Goal: Entertainment & Leisure: Consume media (video, audio)

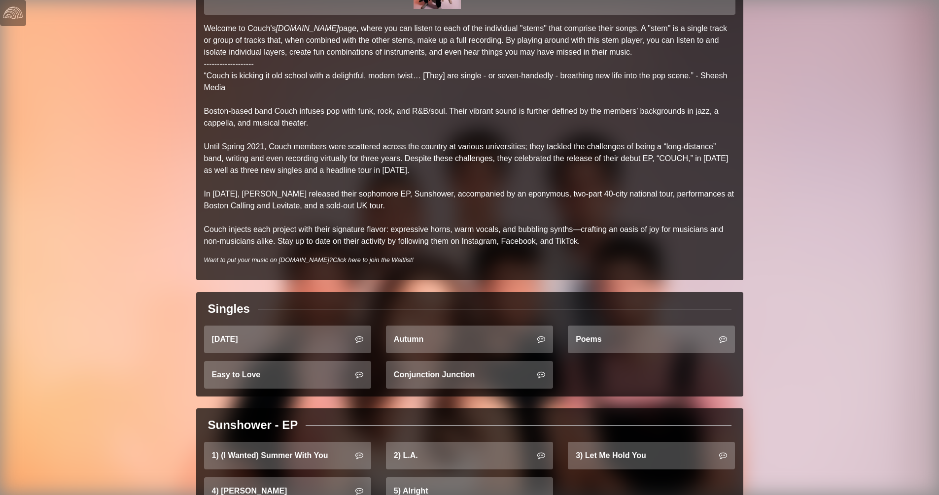
scroll to position [237, 0]
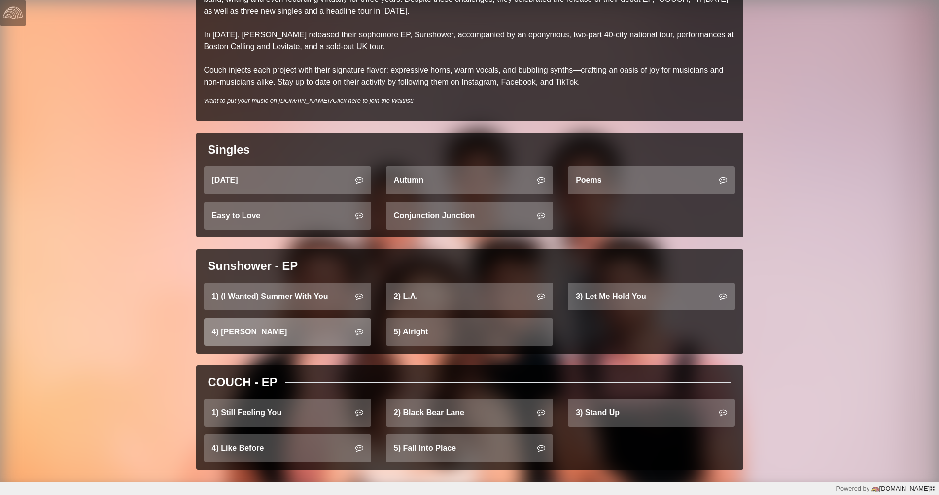
click at [294, 325] on link "4) [PERSON_NAME]" at bounding box center [287, 332] width 167 height 28
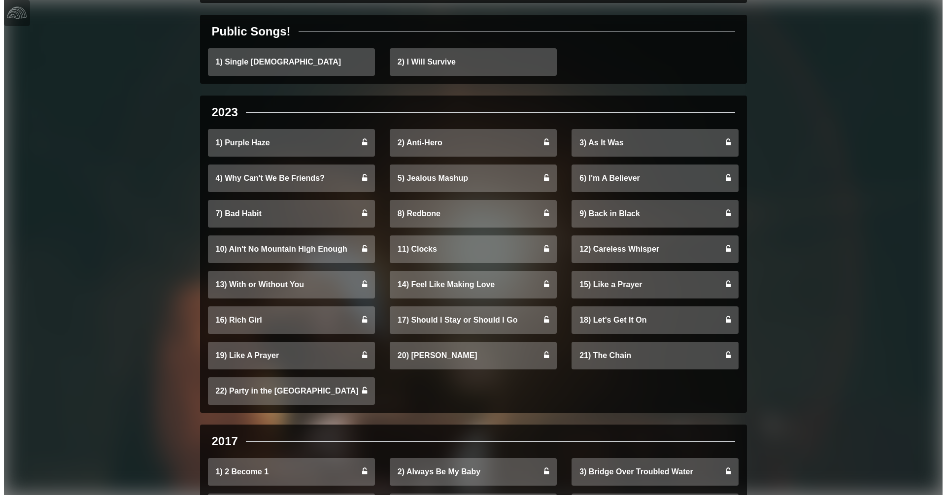
scroll to position [164, 0]
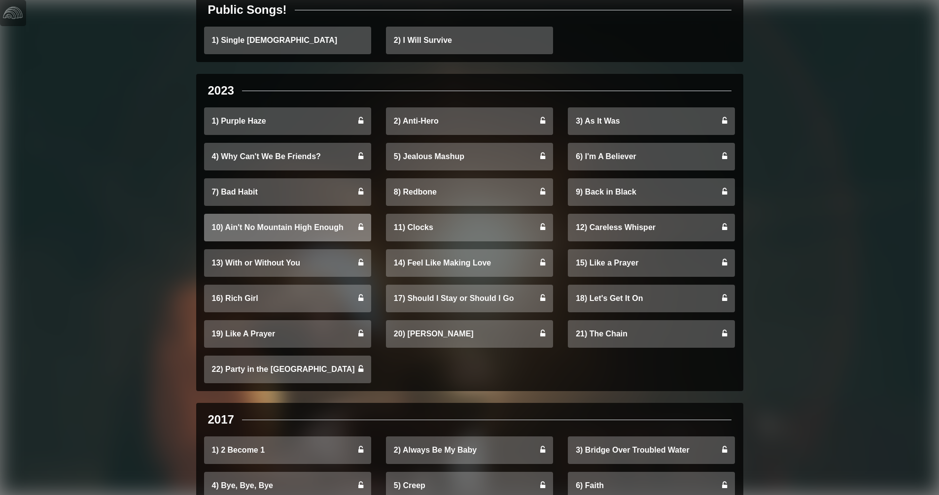
click at [324, 227] on link "10) Ain't No Mountain High Enough" at bounding box center [287, 228] width 167 height 28
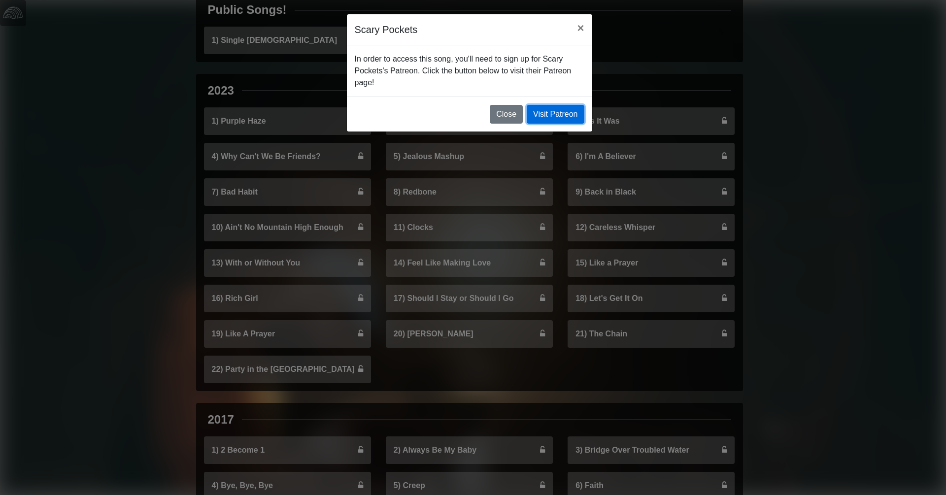
click at [552, 111] on link "Visit Patreon" at bounding box center [555, 114] width 57 height 19
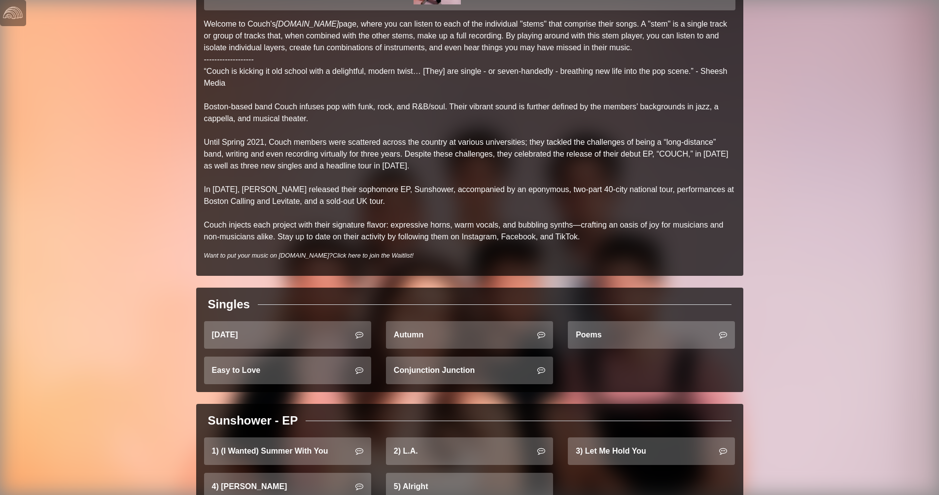
scroll to position [164, 0]
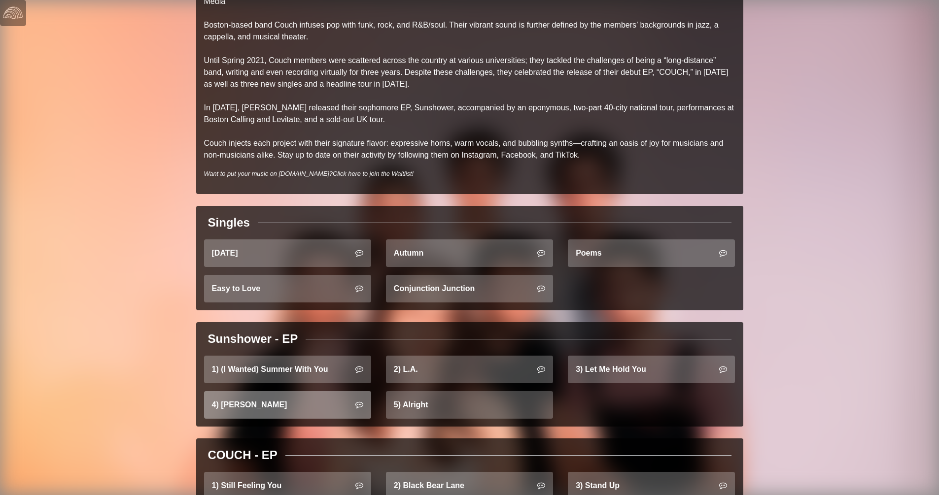
click at [245, 399] on link "4) [PERSON_NAME]" at bounding box center [287, 405] width 167 height 28
